Goal: Book appointment/travel/reservation

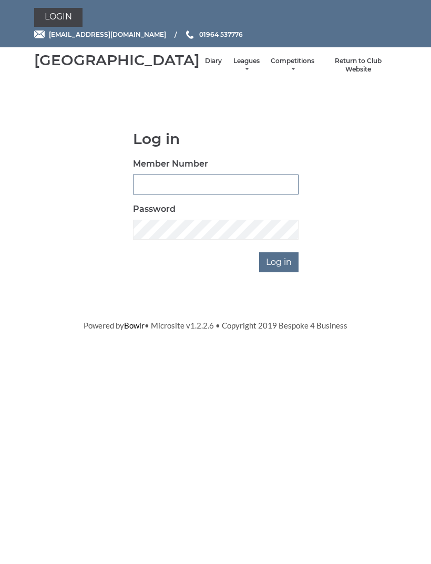
type input "0091"
click at [280, 272] on input "Log in" at bounding box center [278, 262] width 39 height 20
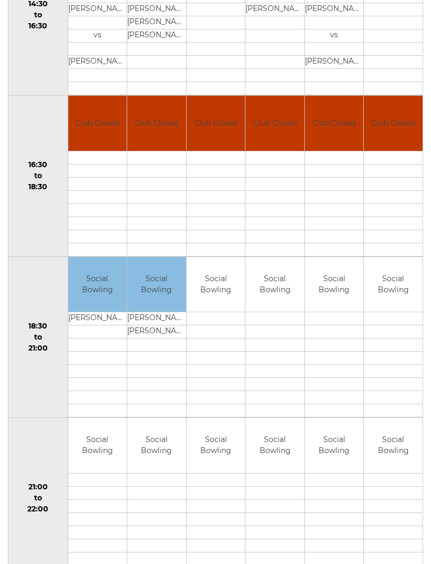
scroll to position [753, 0]
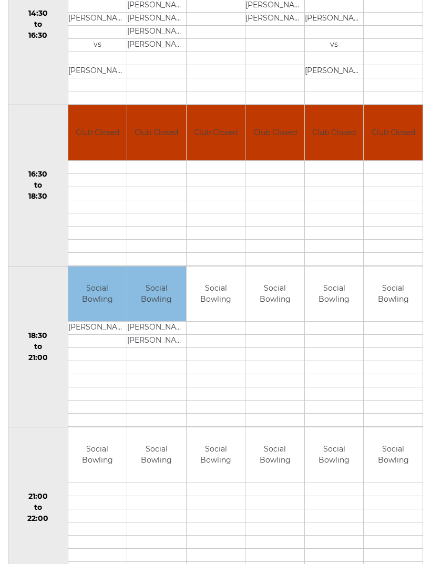
click at [161, 309] on td "Social Bowling" at bounding box center [156, 293] width 59 height 55
click at [165, 348] on td "David Dixon" at bounding box center [156, 341] width 59 height 13
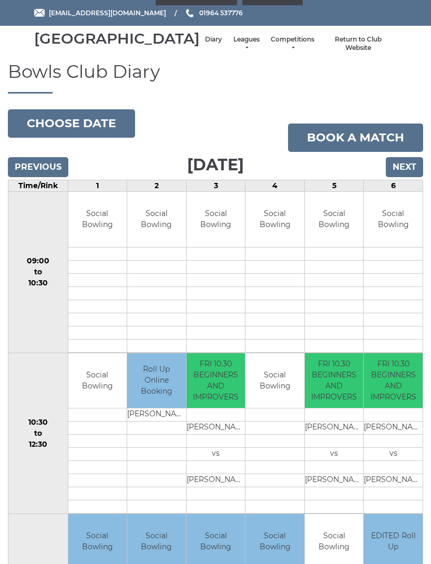
scroll to position [0, 0]
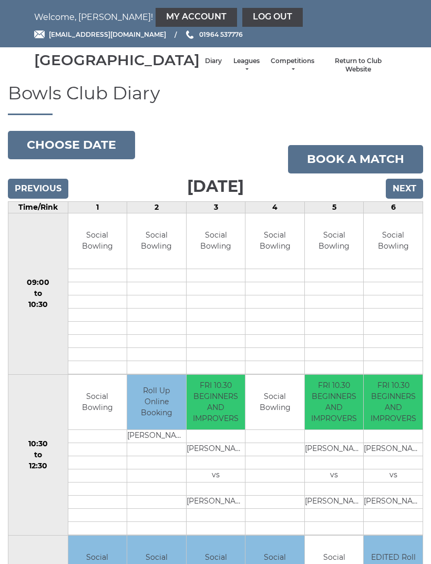
click at [242, 23] on link "Log out" at bounding box center [272, 17] width 60 height 19
